Goal: Task Accomplishment & Management: Manage account settings

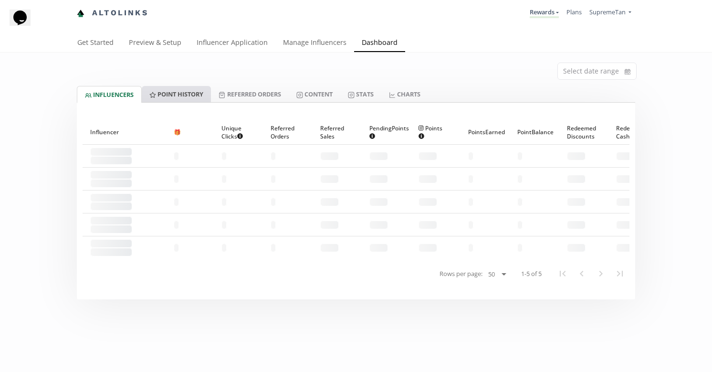
click at [164, 89] on link "Point HISTORY" at bounding box center [176, 94] width 69 height 16
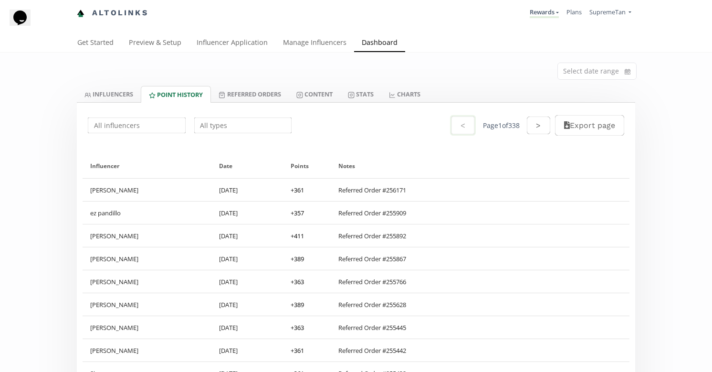
click at [246, 129] on input "text" at bounding box center [243, 125] width 101 height 19
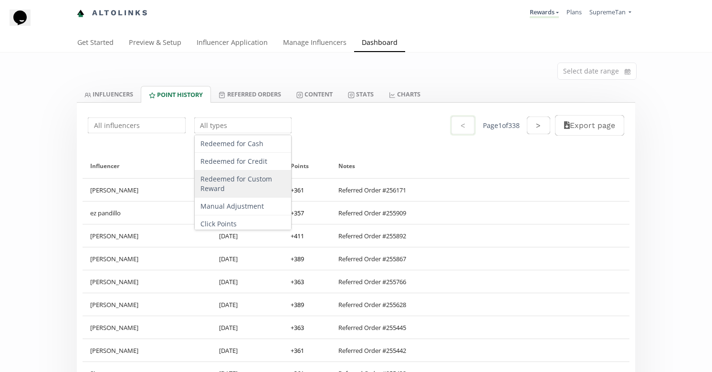
click at [237, 187] on div "Redeemed for Custom Reward" at bounding box center [243, 183] width 97 height 27
type input "Redeemed for Custom Reward"
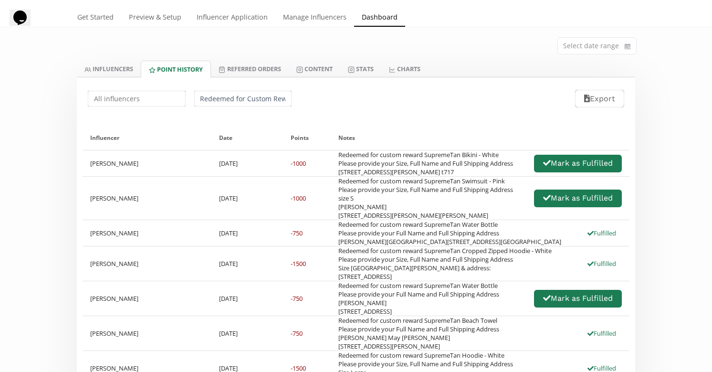
scroll to position [40, 0]
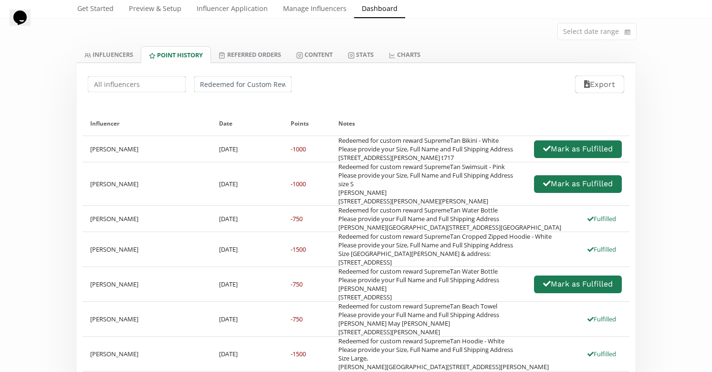
click at [341, 205] on div "Redeemed for custom reward SupremeTan Swimsuit - Pink Please provide your Size,…" at bounding box center [425, 183] width 175 height 43
drag, startPoint x: 337, startPoint y: 252, endPoint x: 367, endPoint y: 253, distance: 29.6
click at [367, 205] on div "Redeemed for custom reward SupremeTan Swimsuit - Pink Please provide your Size,…" at bounding box center [480, 183] width 299 height 43
copy div "pr33en"
click at [371, 205] on div "Redeemed for custom reward SupremeTan Swimsuit - Pink Please provide your Size,…" at bounding box center [425, 183] width 175 height 43
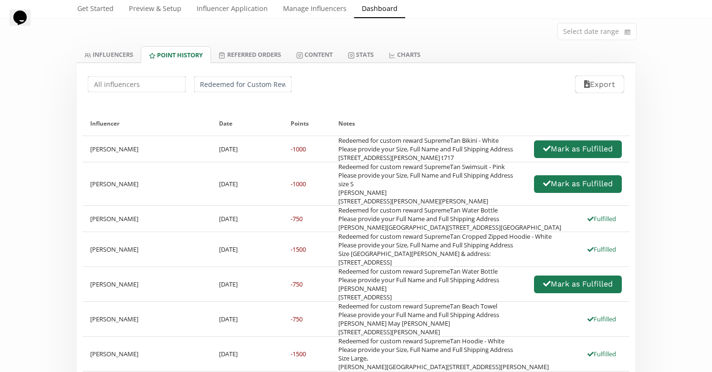
click at [373, 205] on div "Redeemed for custom reward SupremeTan Swimsuit - Pink Please provide your Size,…" at bounding box center [425, 183] width 175 height 43
click at [582, 194] on button "Mark as Fulfilled" at bounding box center [578, 184] width 91 height 21
click at [369, 162] on div "Redeemed for custom reward SupremeTan Bikini - White Please provide your Size, …" at bounding box center [425, 149] width 175 height 26
